Goal: Task Accomplishment & Management: Complete application form

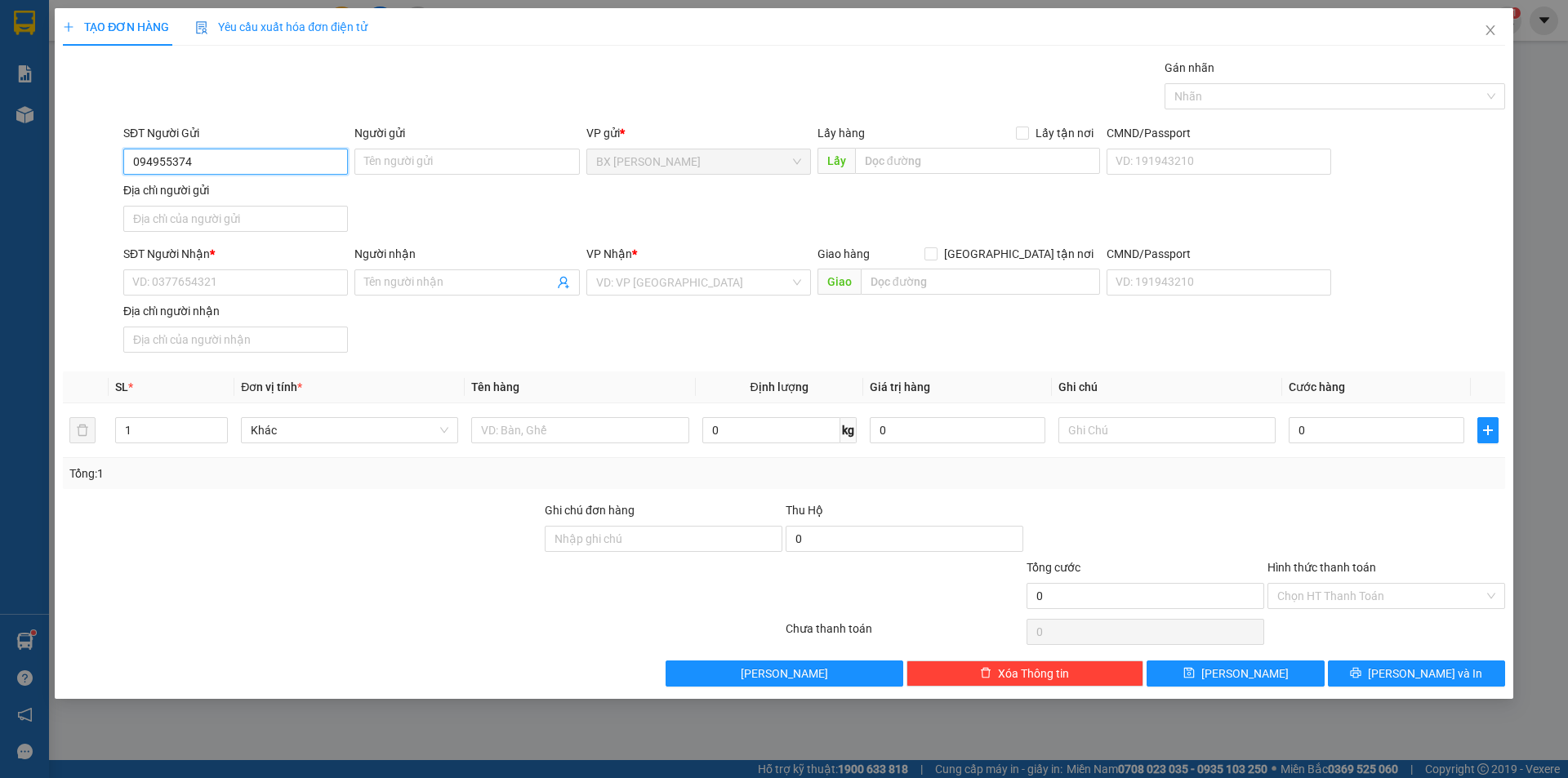
type input "0949553745"
click at [199, 194] on div "0949553745 - CHỊ THÚY" at bounding box center [235, 194] width 205 height 18
type input "CHỊ THÚY"
type input "0949553745"
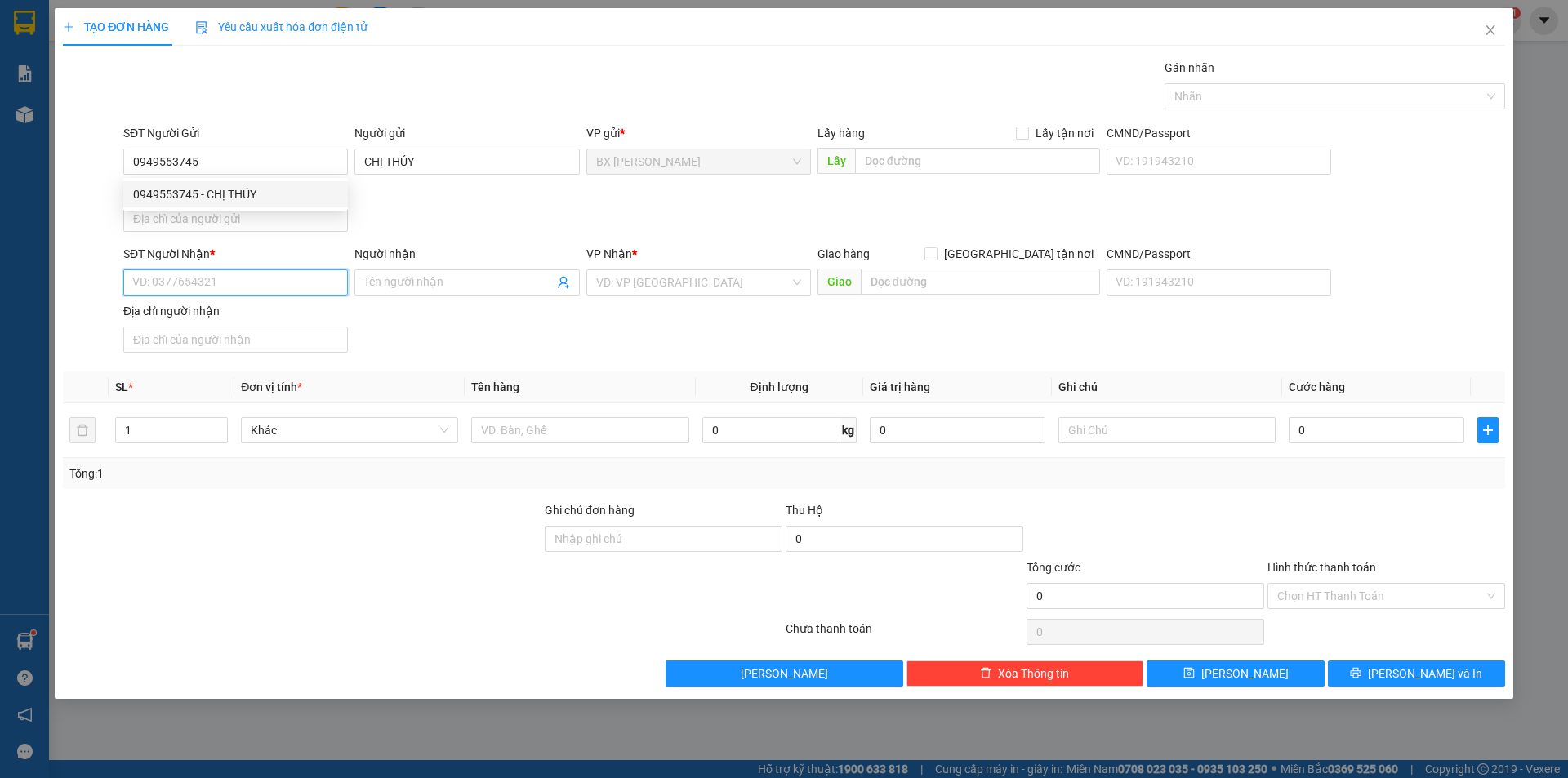
click at [214, 285] on input "SĐT Người Nhận *" at bounding box center [236, 283] width 225 height 26
type input "0933321721"
drag, startPoint x: 287, startPoint y: 322, endPoint x: 352, endPoint y: 375, distance: 83.9
click at [285, 323] on div "0933321721 - CHỊ [PERSON_NAME]" at bounding box center [235, 314] width 205 height 18
type input "CHỊ [PERSON_NAME]"
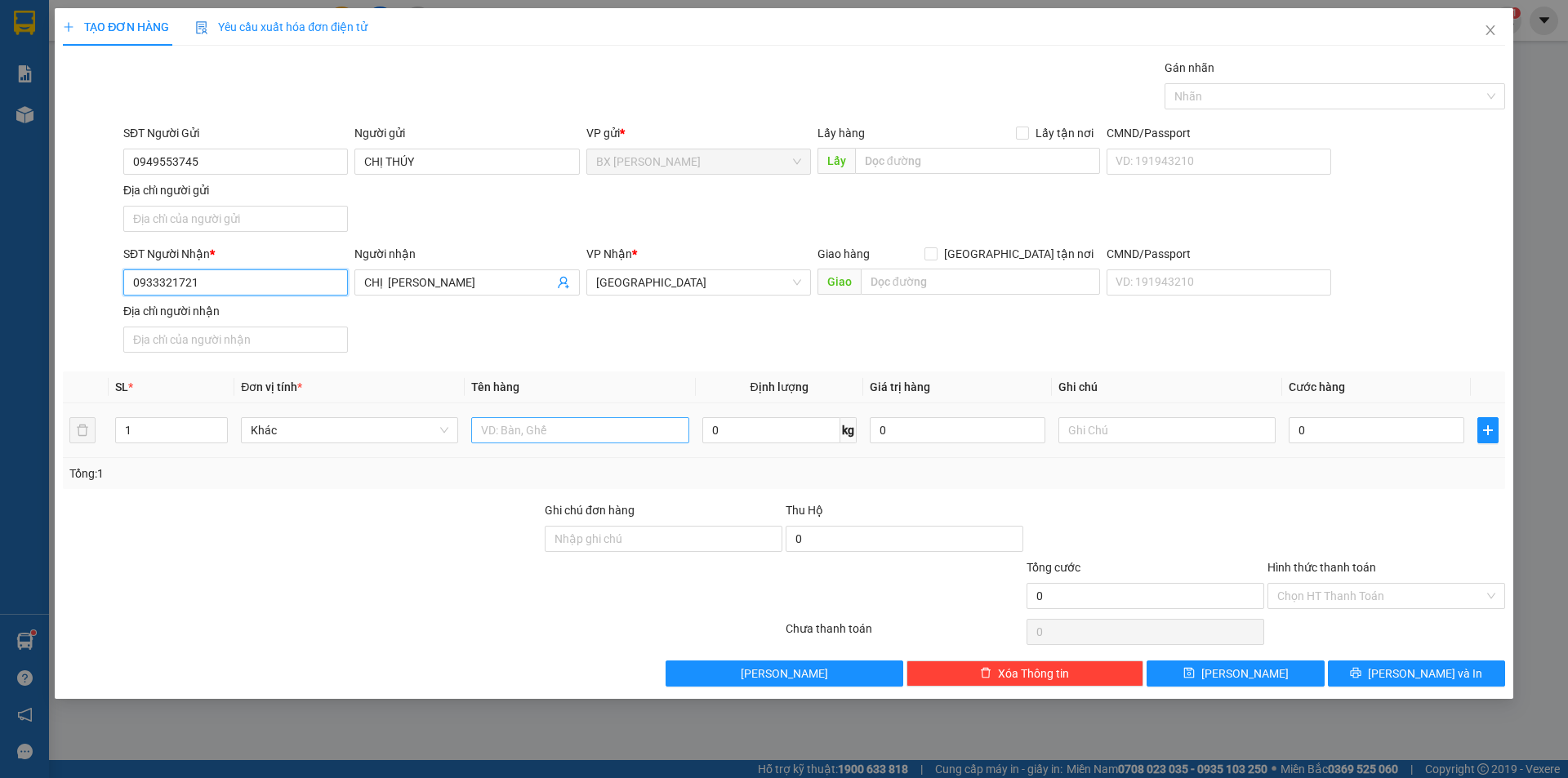
type input "0933321721"
click at [564, 435] on input "text" at bounding box center [580, 430] width 217 height 26
type input "THÙNG"
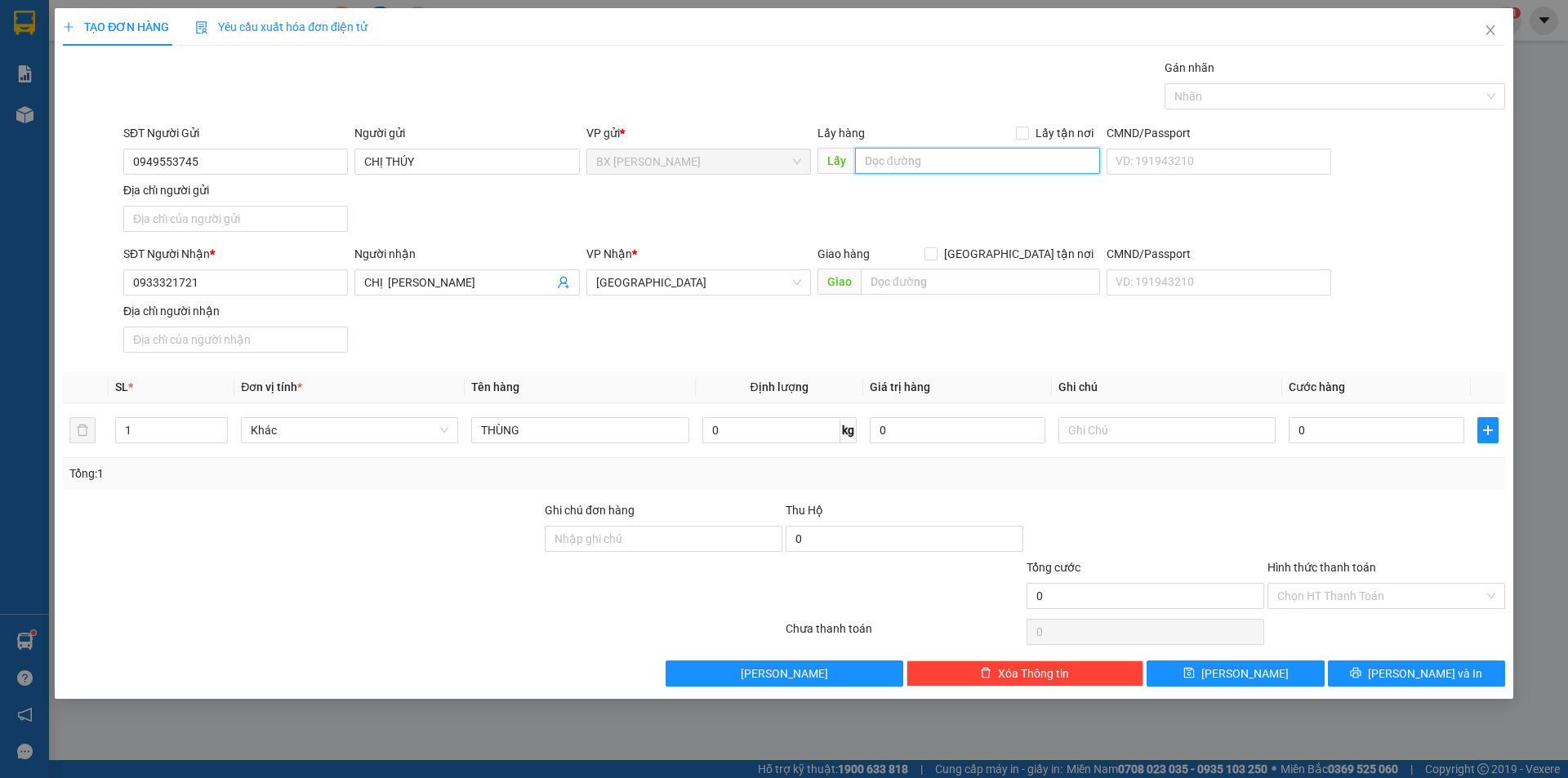
click at [948, 166] on input "text" at bounding box center [978, 160] width 245 height 26
type input "CTY MAY NHƯ [GEOGRAPHIC_DATA]"
drag, startPoint x: 1398, startPoint y: 665, endPoint x: 1319, endPoint y: 604, distance: 99.8
click at [1397, 665] on button "[PERSON_NAME] và In" at bounding box center [1416, 673] width 177 height 26
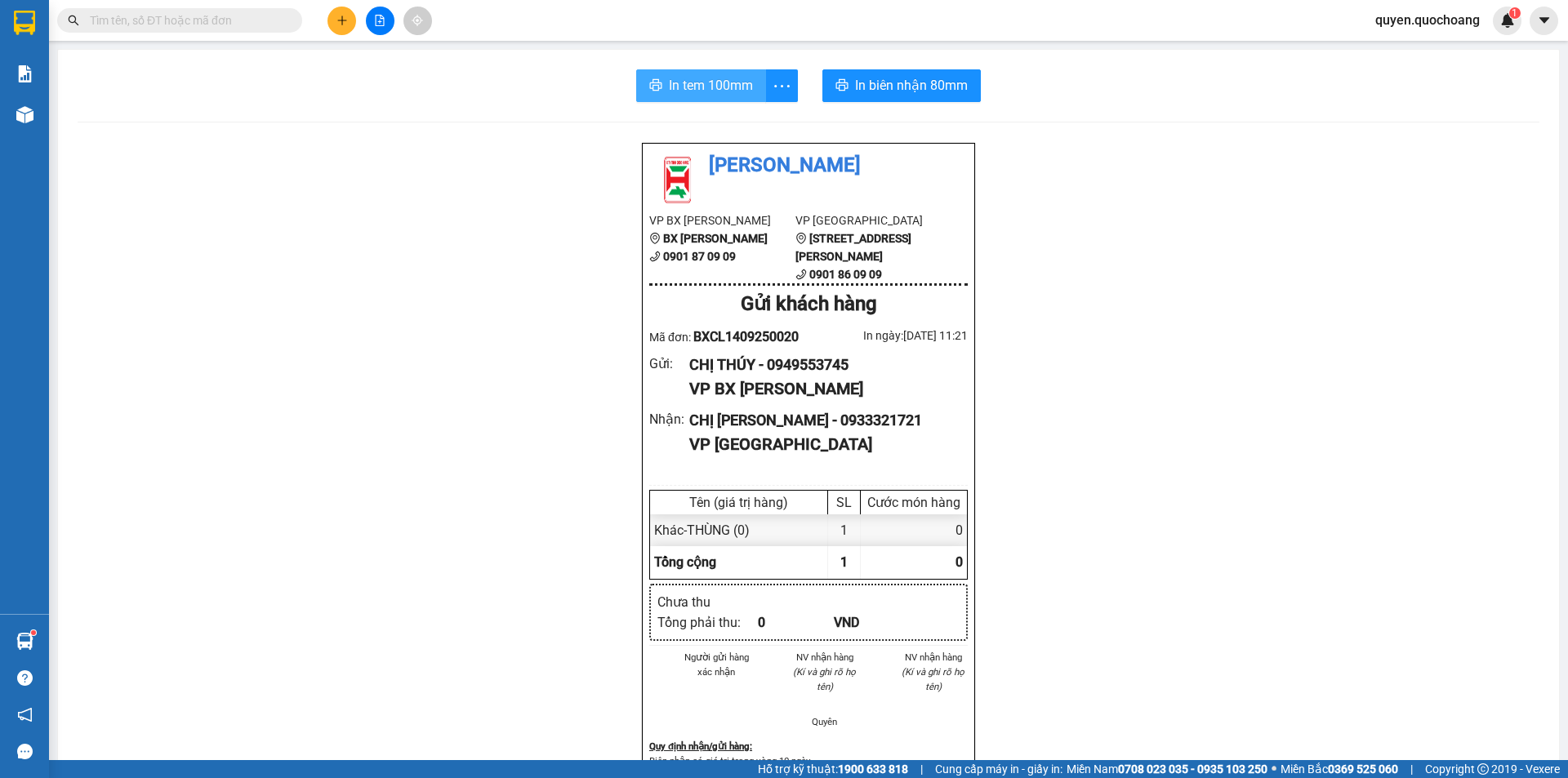
click at [675, 89] on span "In tem 100mm" at bounding box center [711, 85] width 84 height 20
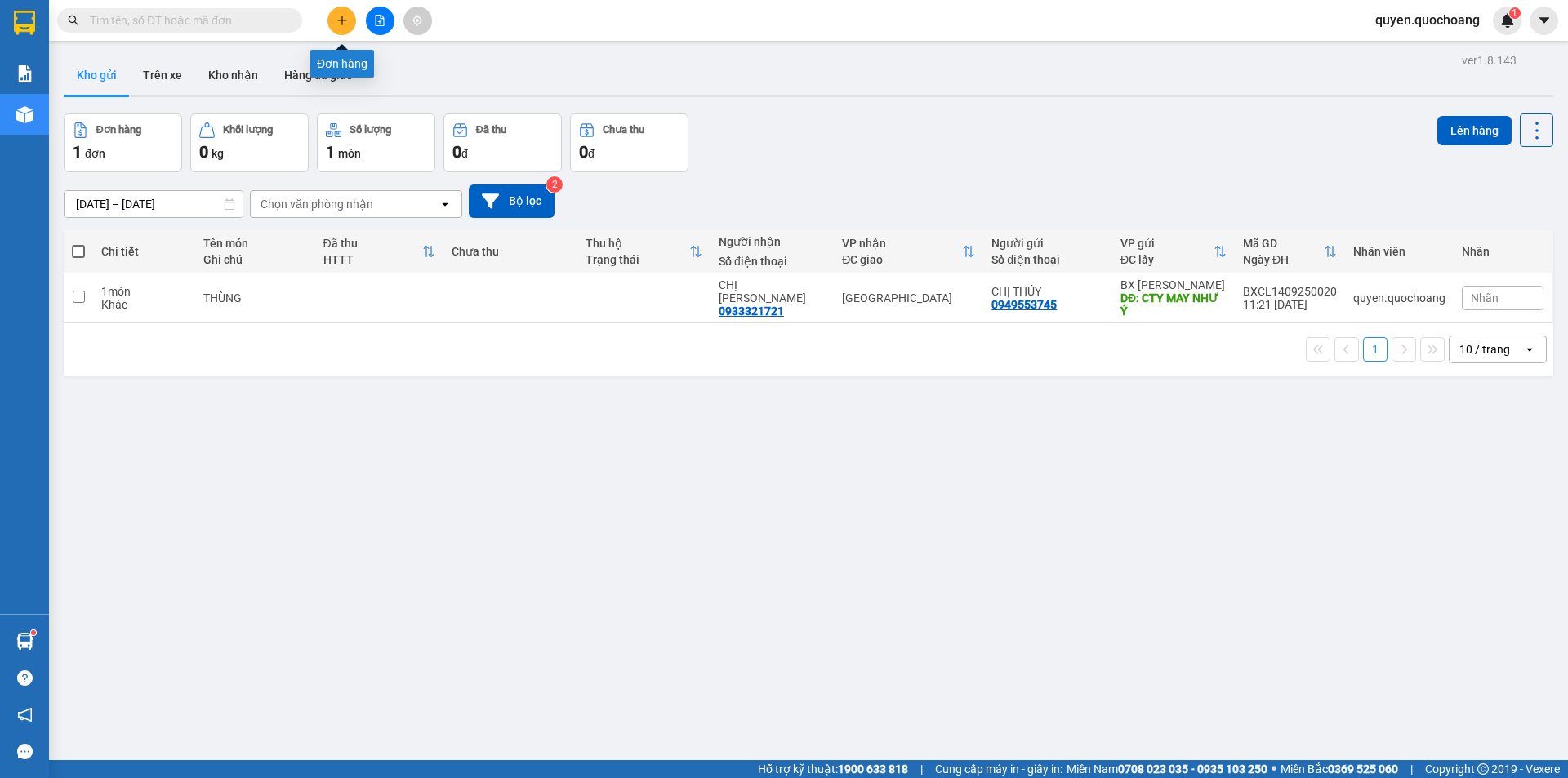
click at [337, 16] on icon "plus" at bounding box center [342, 20] width 11 height 11
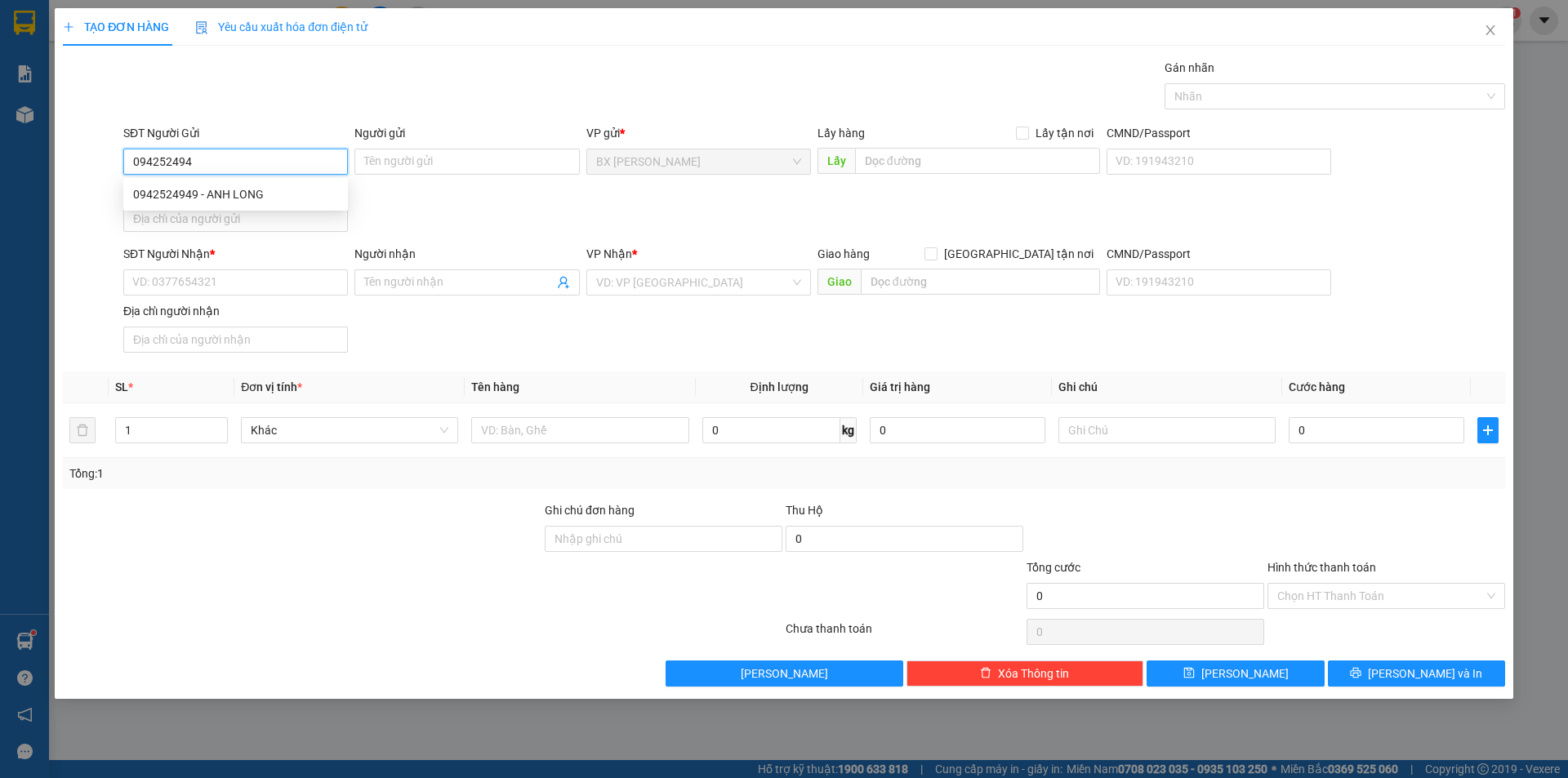
type input "0942524949"
drag, startPoint x: 296, startPoint y: 200, endPoint x: 287, endPoint y: 282, distance: 82.5
click at [295, 201] on div "0942524949 - ANH LONG" at bounding box center [235, 194] width 205 height 18
type input "ANH LONG"
type input "0942524949"
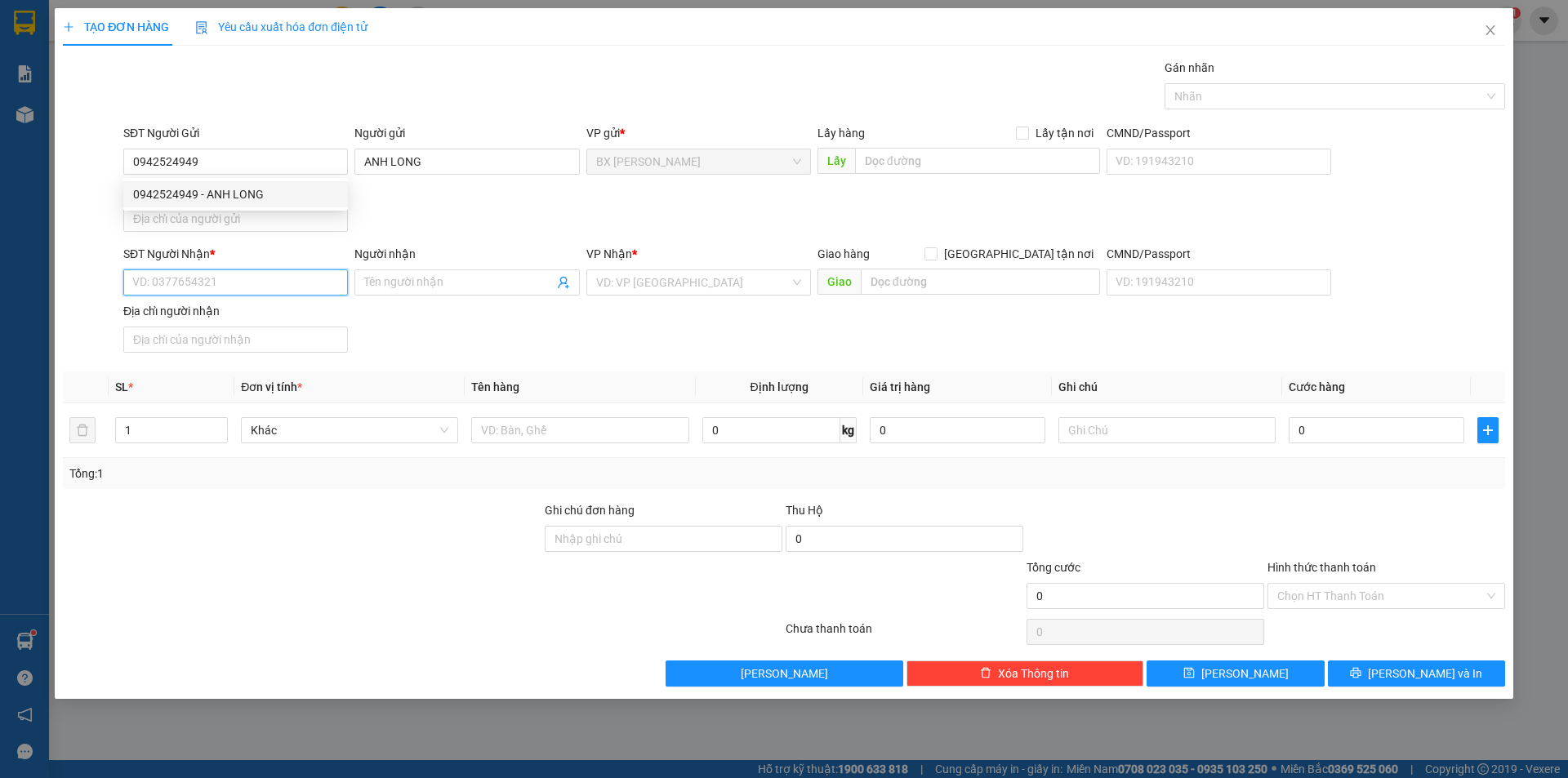
click at [284, 284] on input "SĐT Người Nhận *" at bounding box center [236, 283] width 225 height 26
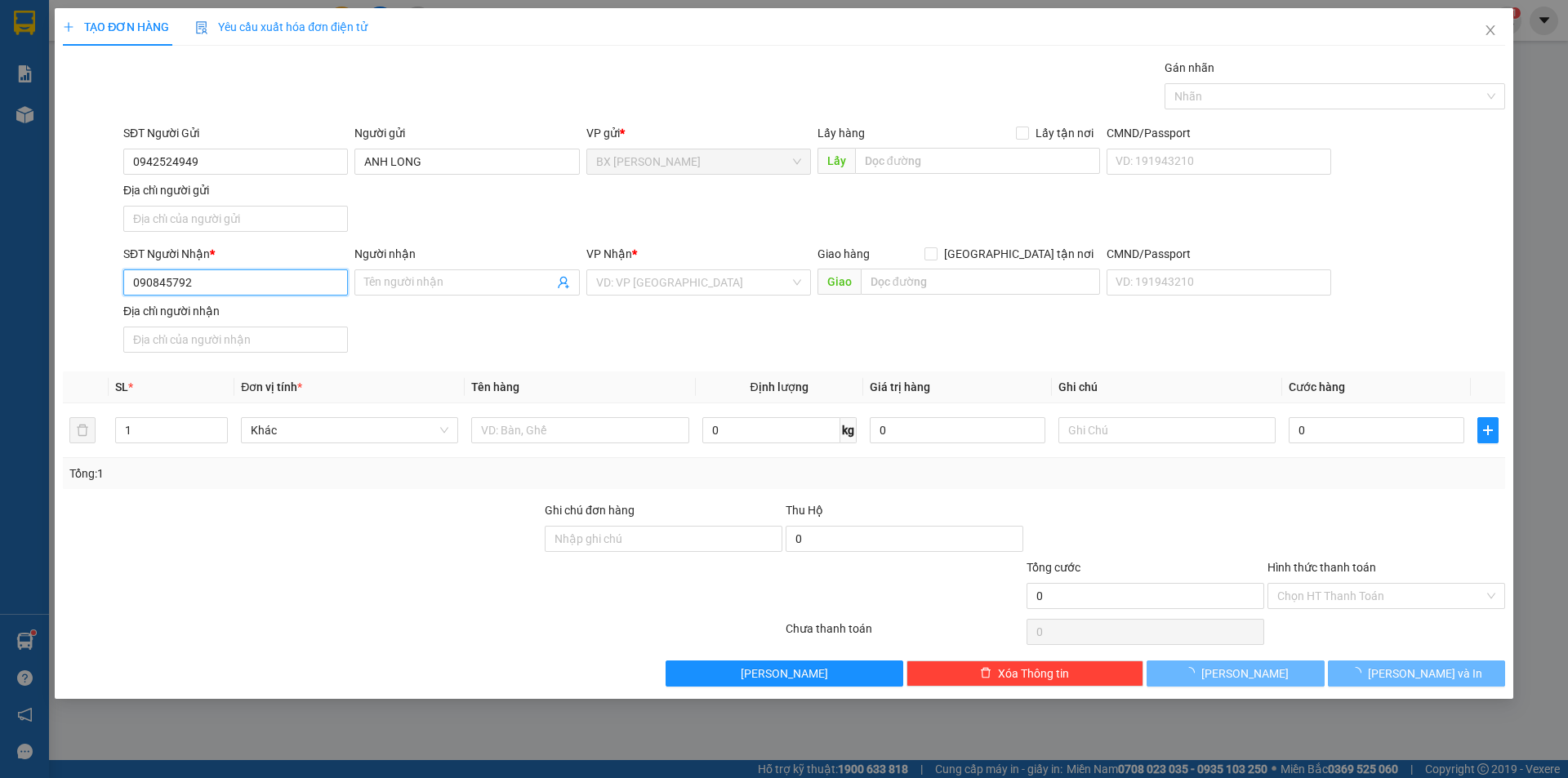
type input "0908457927"
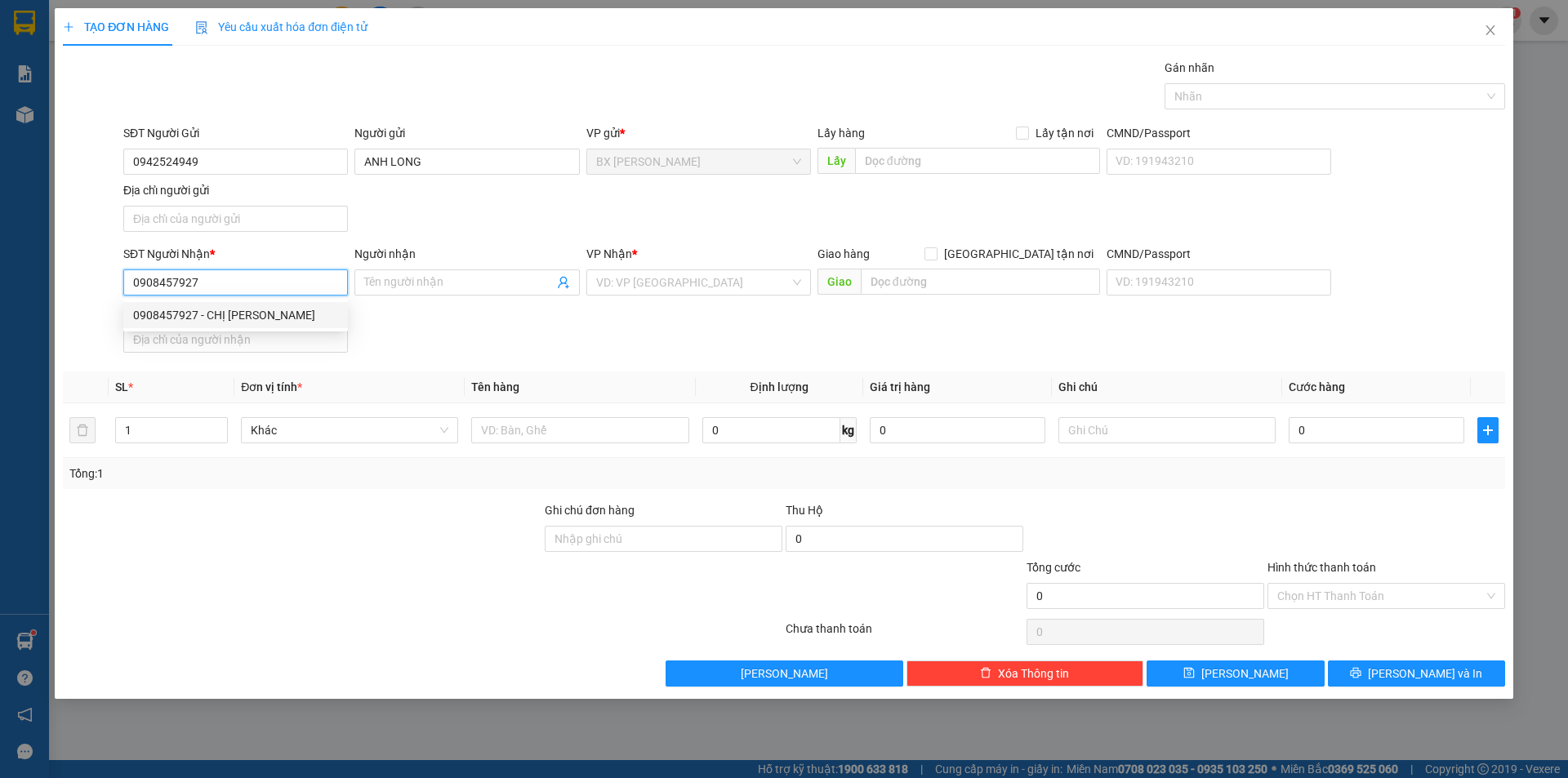
drag, startPoint x: 264, startPoint y: 312, endPoint x: 278, endPoint y: 320, distance: 16.1
click at [264, 312] on div "0908457927 - CHỊ [PERSON_NAME]" at bounding box center [235, 314] width 205 height 18
type input "CHỊ [PERSON_NAME]"
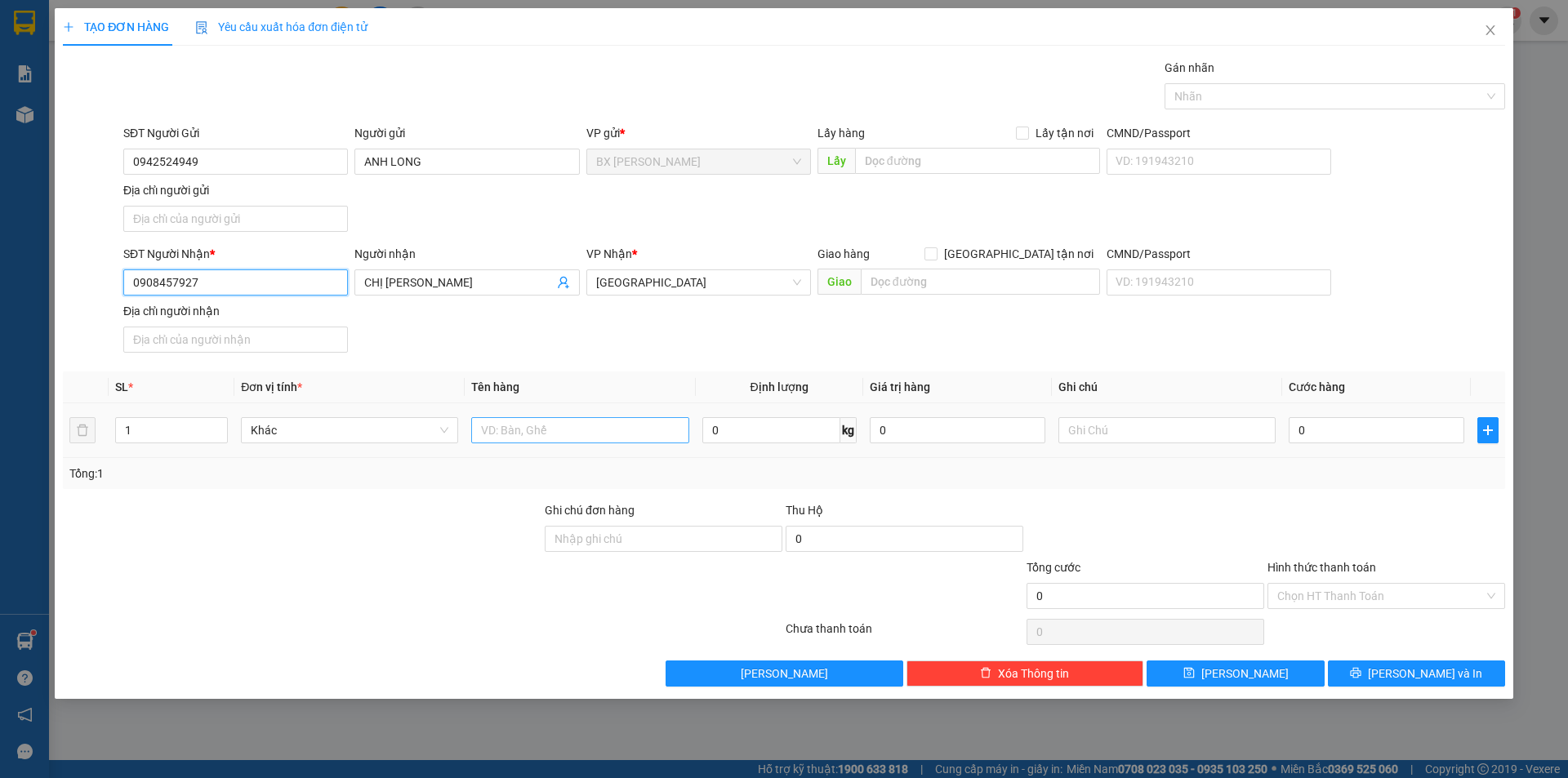
type input "0908457927"
click at [533, 433] on input "text" at bounding box center [580, 430] width 217 height 26
type input "THÙNG"
drag, startPoint x: 24, startPoint y: 438, endPoint x: 0, endPoint y: 442, distance: 24.3
click at [0, 443] on div "TẠO ĐƠN HÀNG Yêu cầu xuất hóa đơn điện tử Transit Pickup Surcharge Ids Transit …" at bounding box center [784, 389] width 1568 height 778
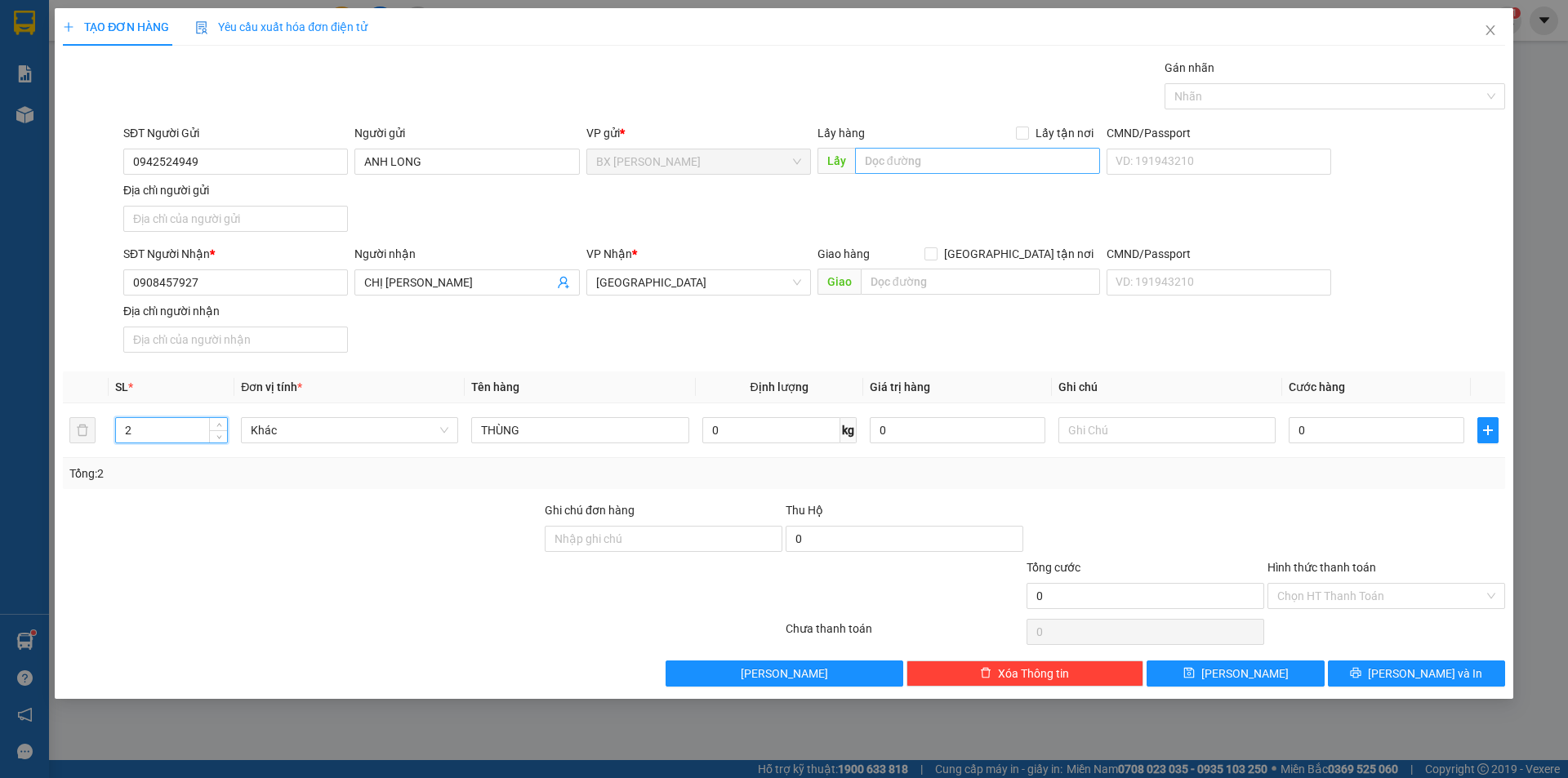
type input "2"
click at [943, 160] on input "text" at bounding box center [978, 160] width 245 height 26
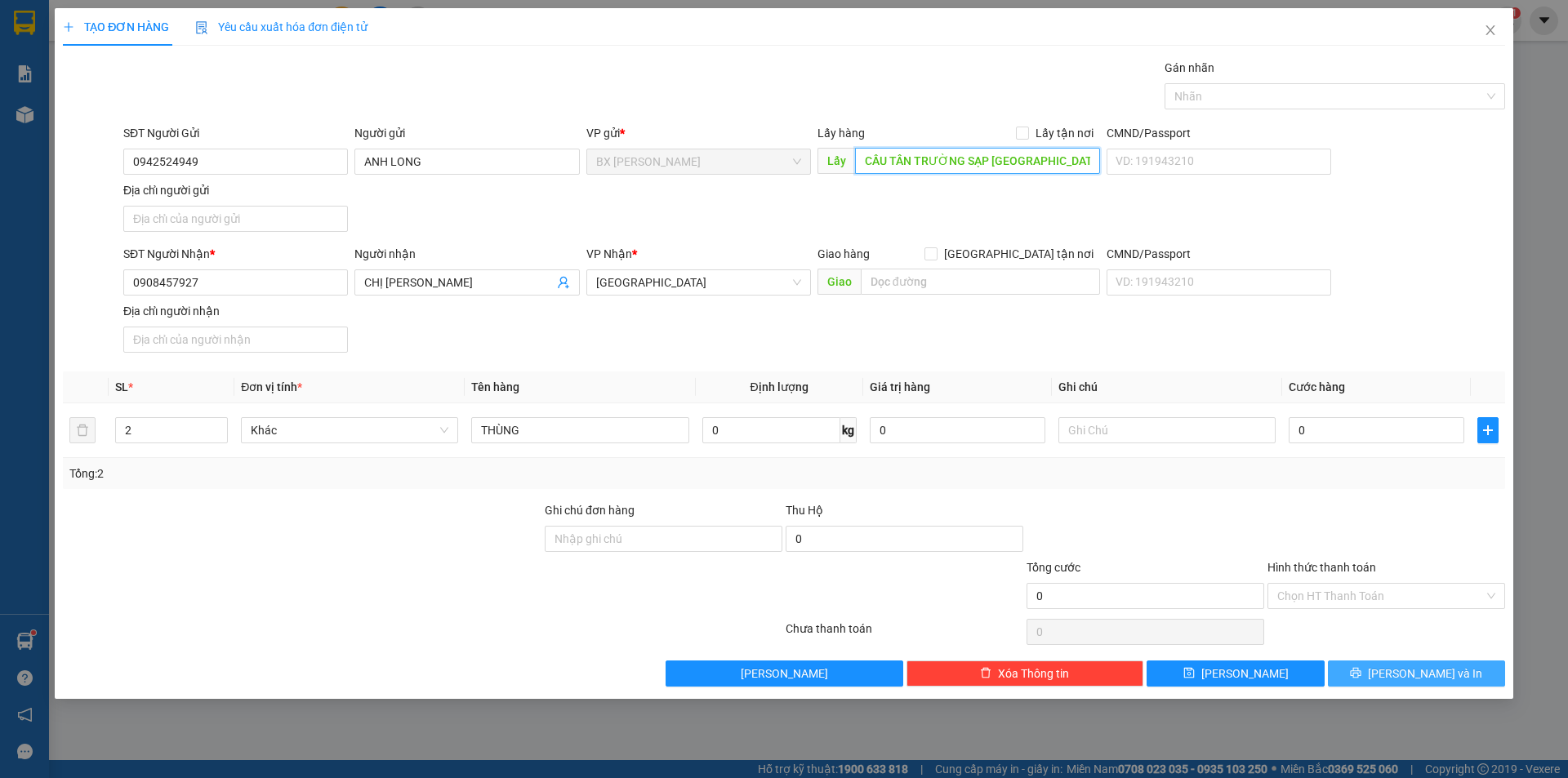
type input "CẦU TÂN TRƯỜNG SẠP [GEOGRAPHIC_DATA]"
click at [1368, 673] on button "[PERSON_NAME] và In" at bounding box center [1416, 673] width 177 height 26
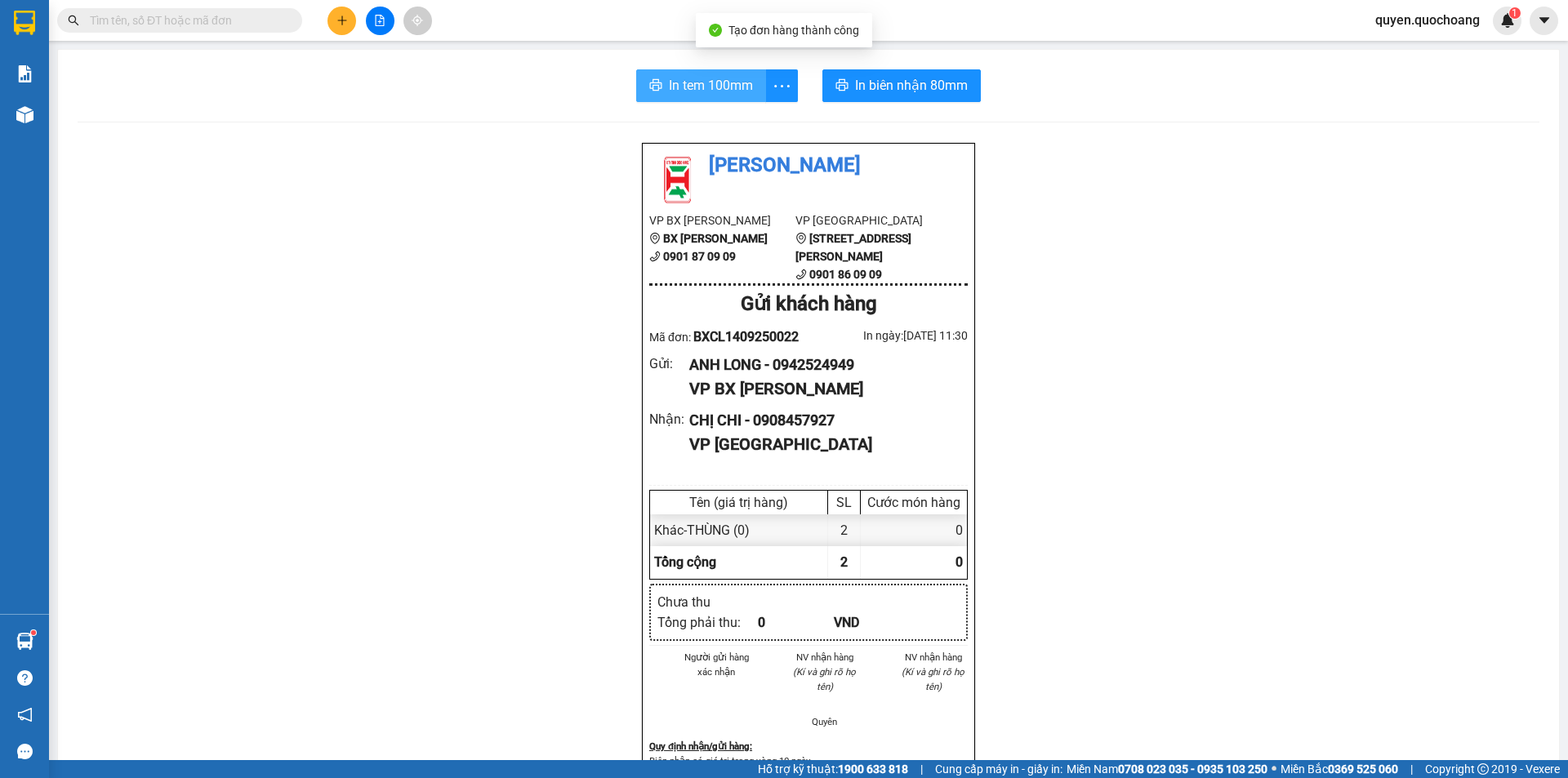
click at [650, 85] on icon "printer" at bounding box center [656, 85] width 13 height 13
click at [670, 92] on span "In tem 100mm" at bounding box center [711, 85] width 84 height 20
